Goal: Information Seeking & Learning: Find specific page/section

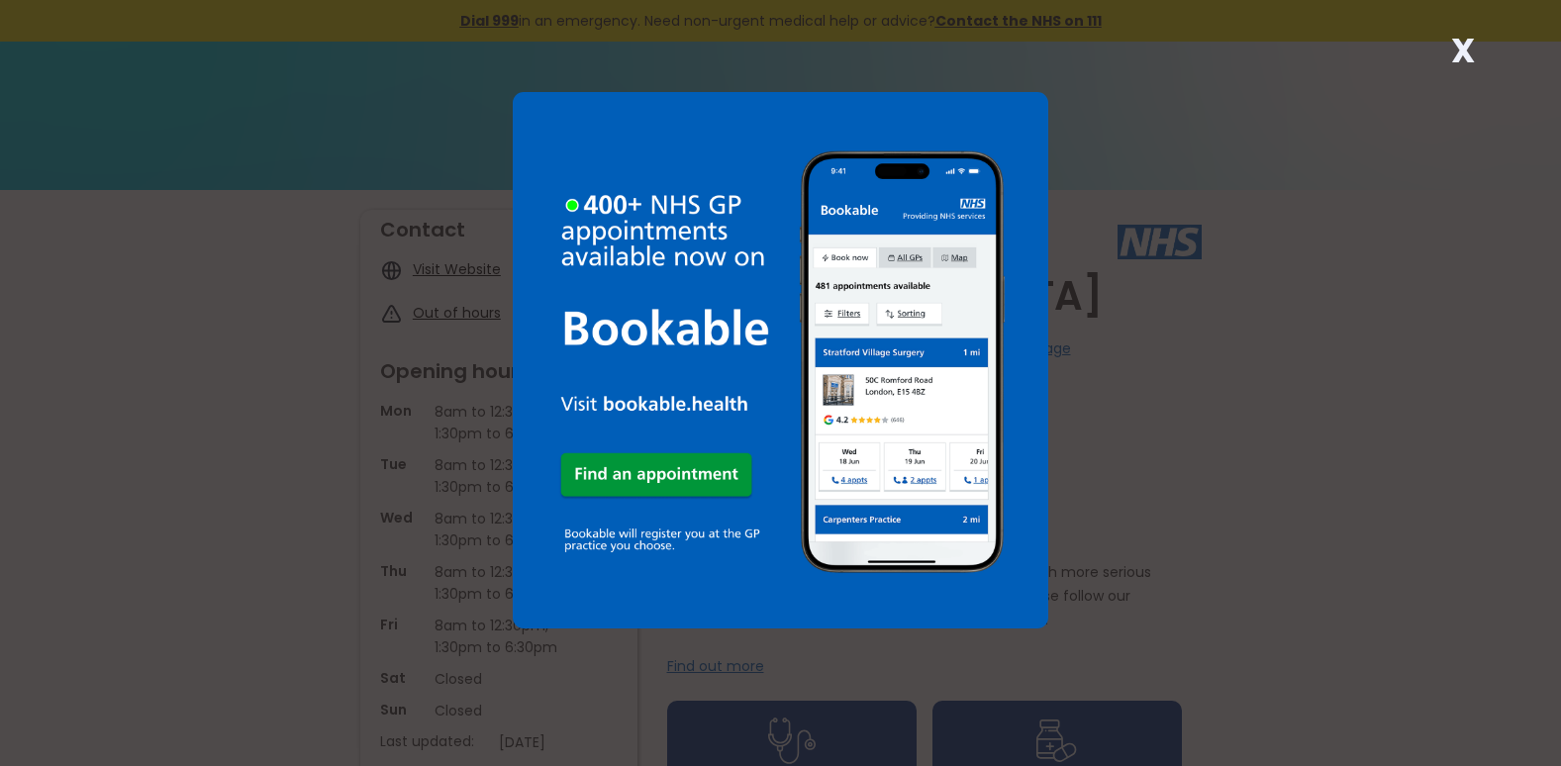
click at [1468, 44] on strong "X" at bounding box center [1463, 51] width 24 height 48
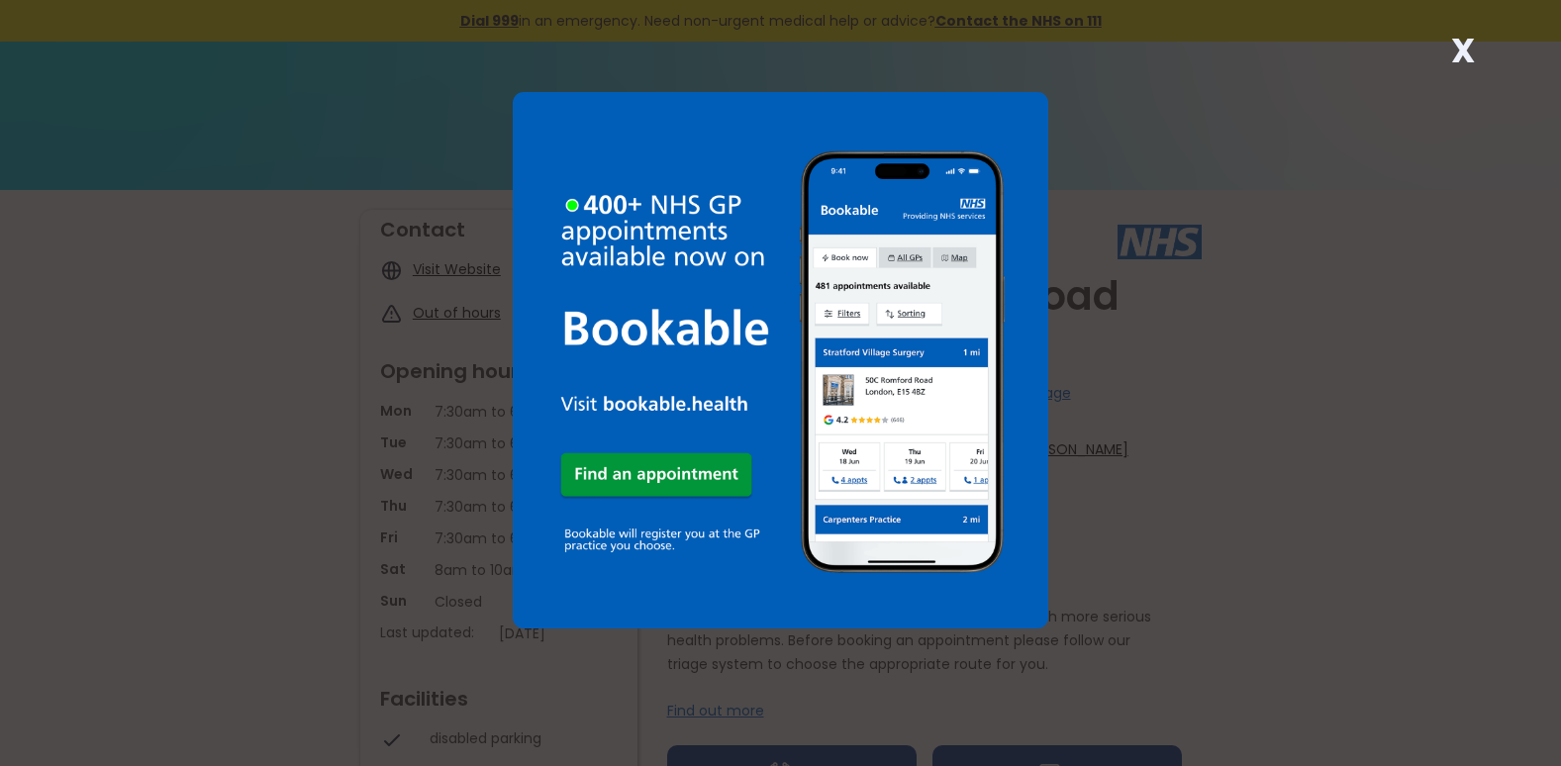
click at [1467, 57] on strong "X" at bounding box center [1463, 51] width 24 height 48
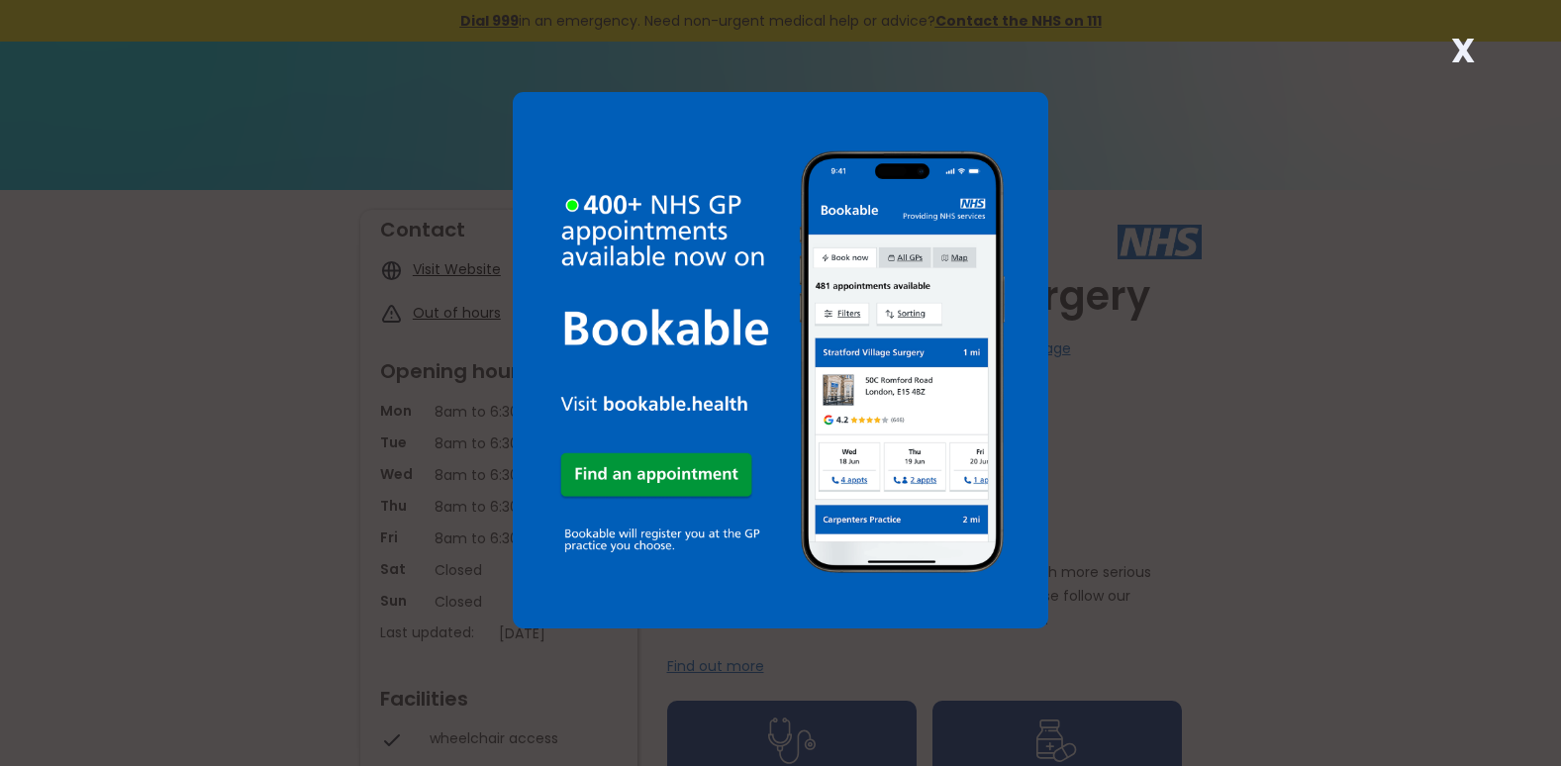
click at [1472, 39] on strong "X" at bounding box center [1463, 51] width 24 height 48
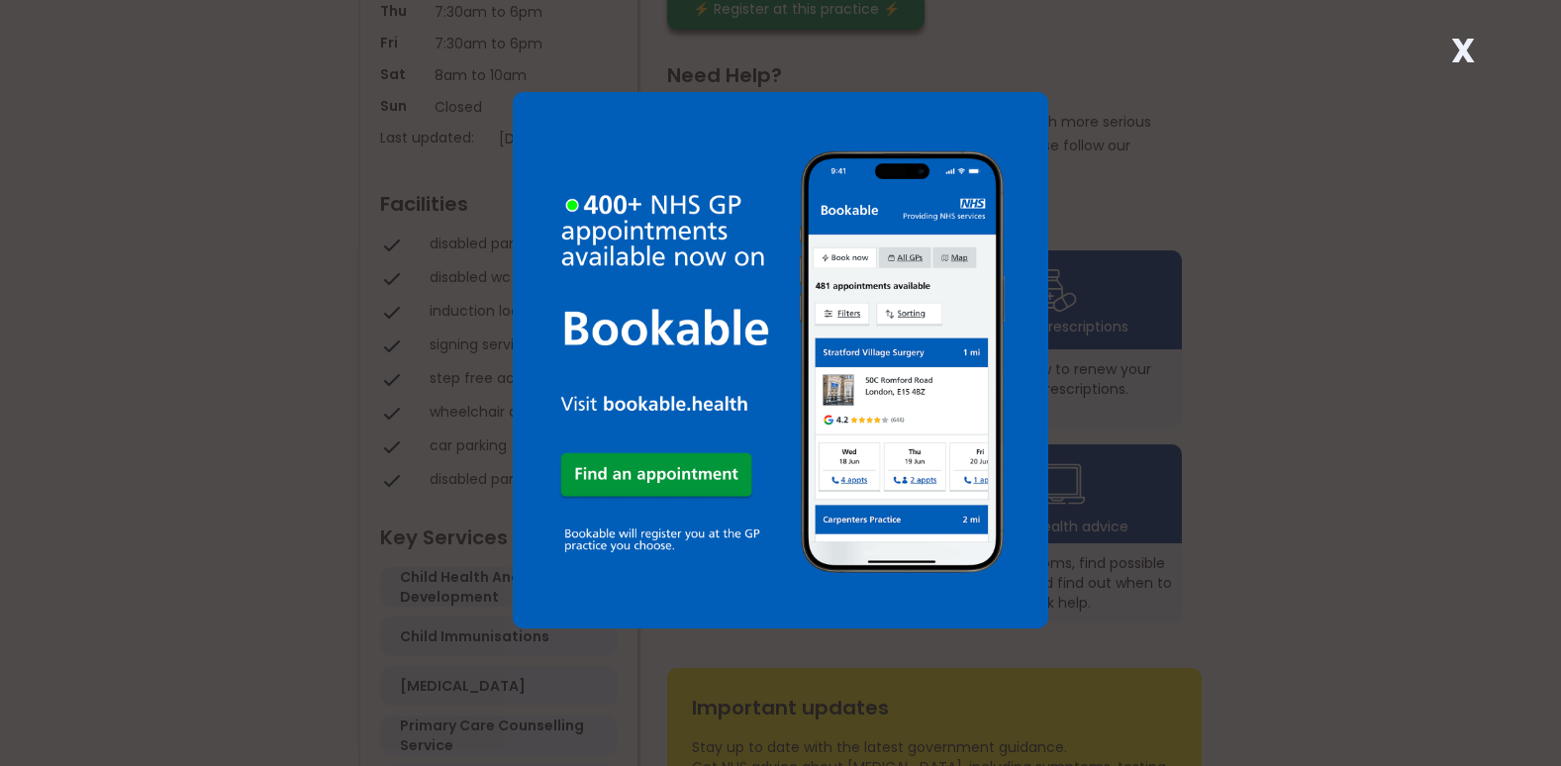
scroll to position [891, 0]
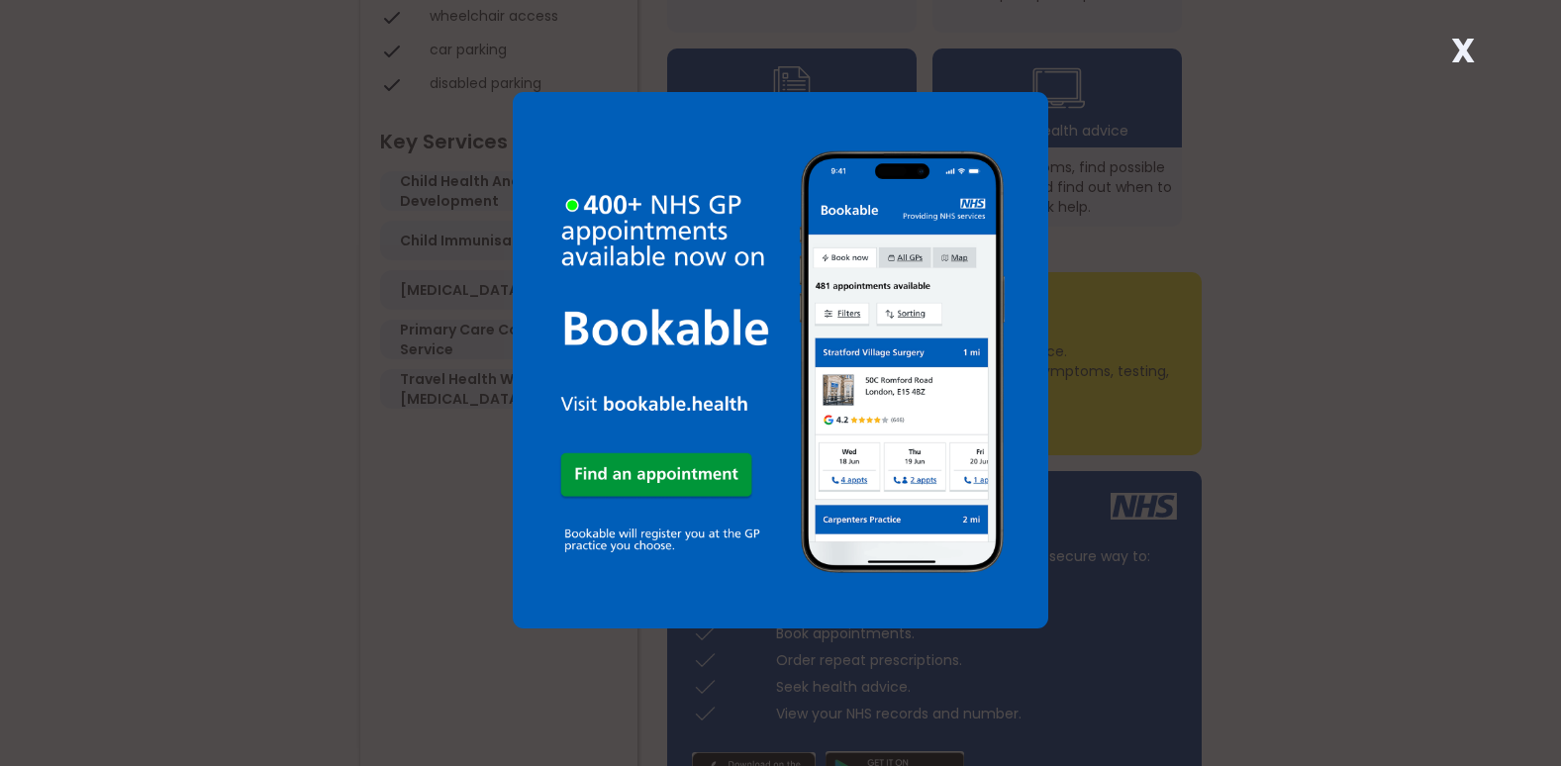
click at [1455, 57] on strong "X" at bounding box center [1463, 51] width 24 height 48
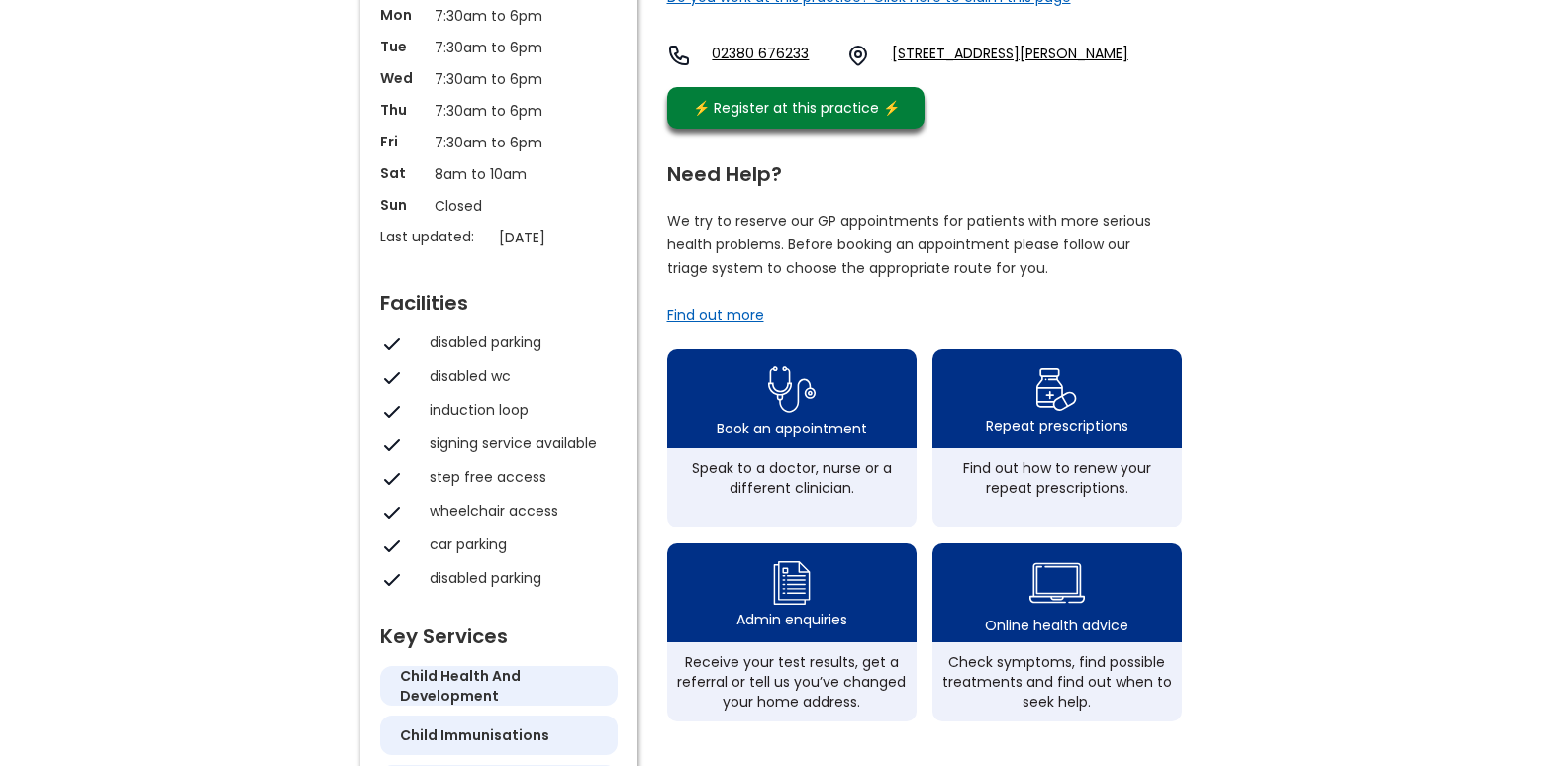
scroll to position [0, 0]
